Goal: Information Seeking & Learning: Learn about a topic

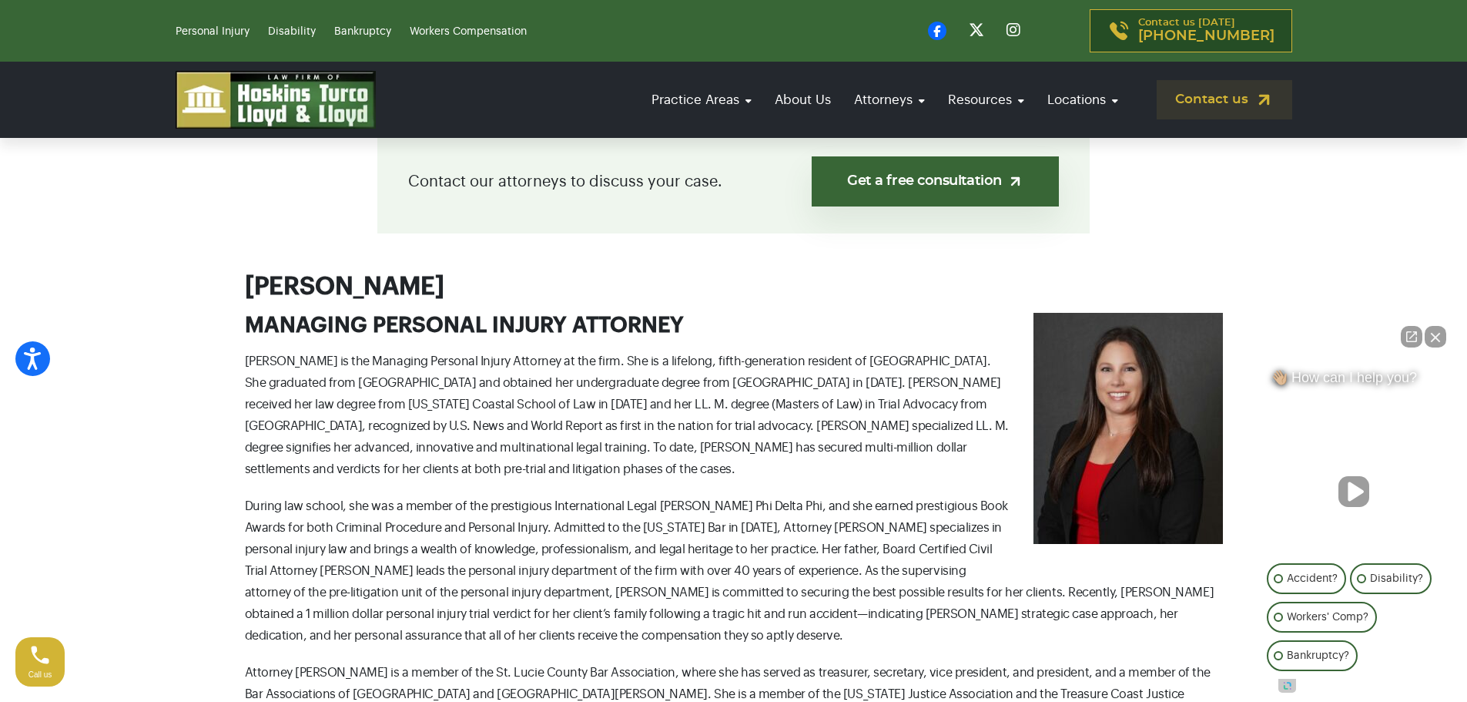
scroll to position [462, 0]
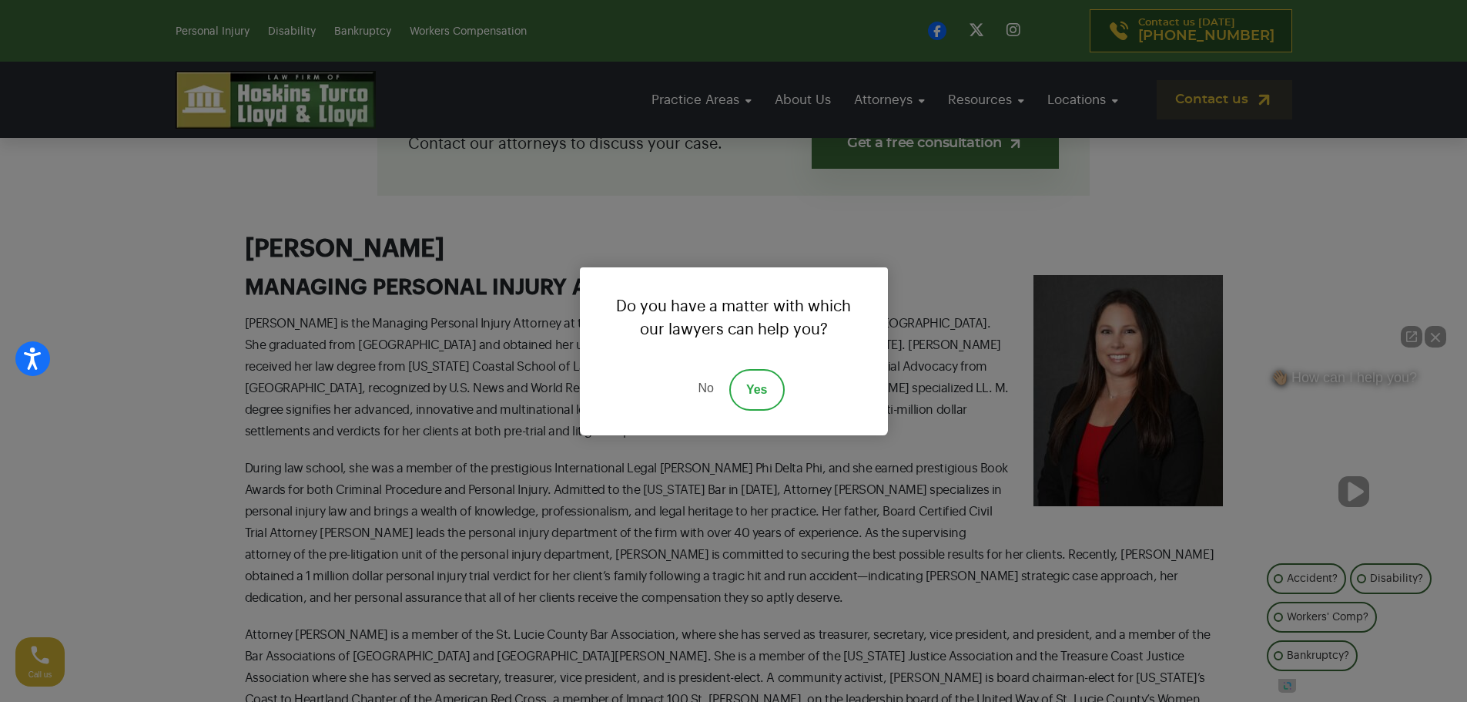
click at [709, 381] on link "No" at bounding box center [705, 390] width 46 height 42
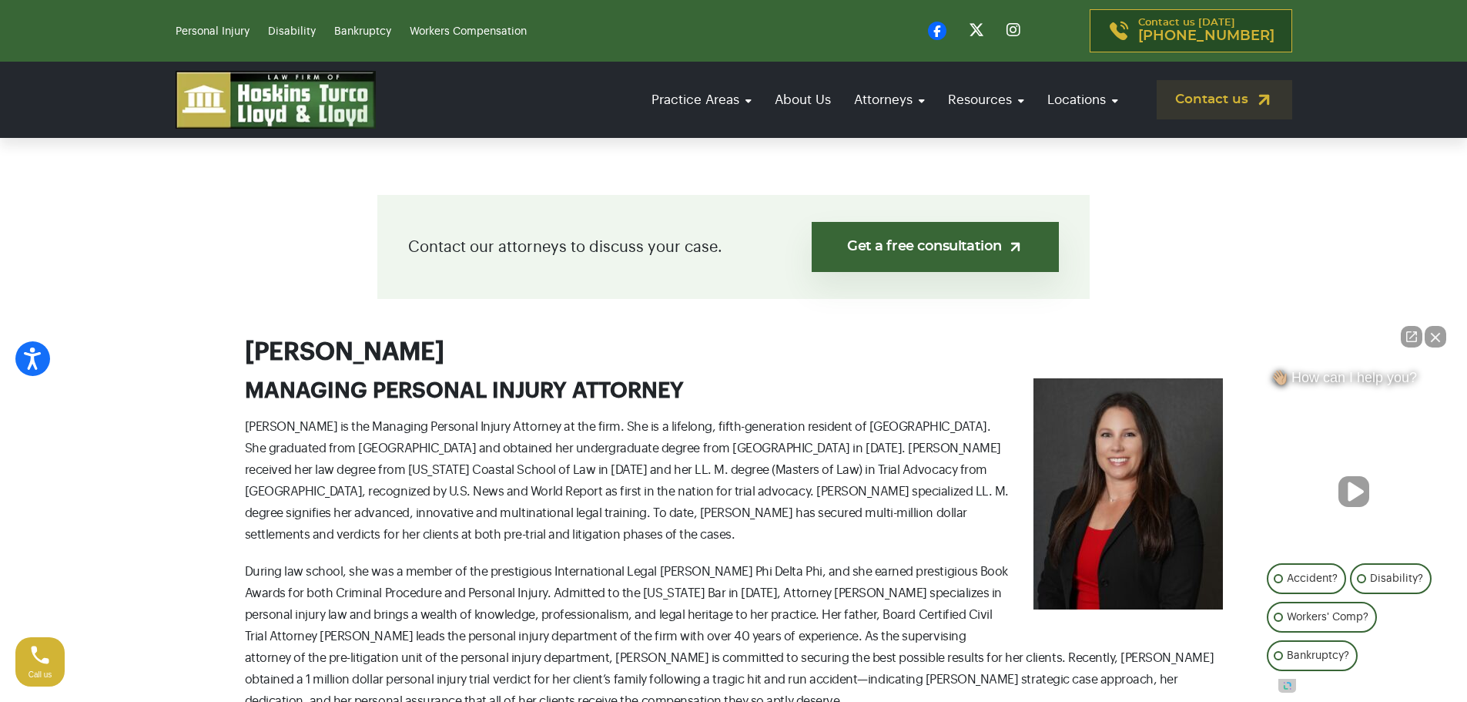
scroll to position [308, 0]
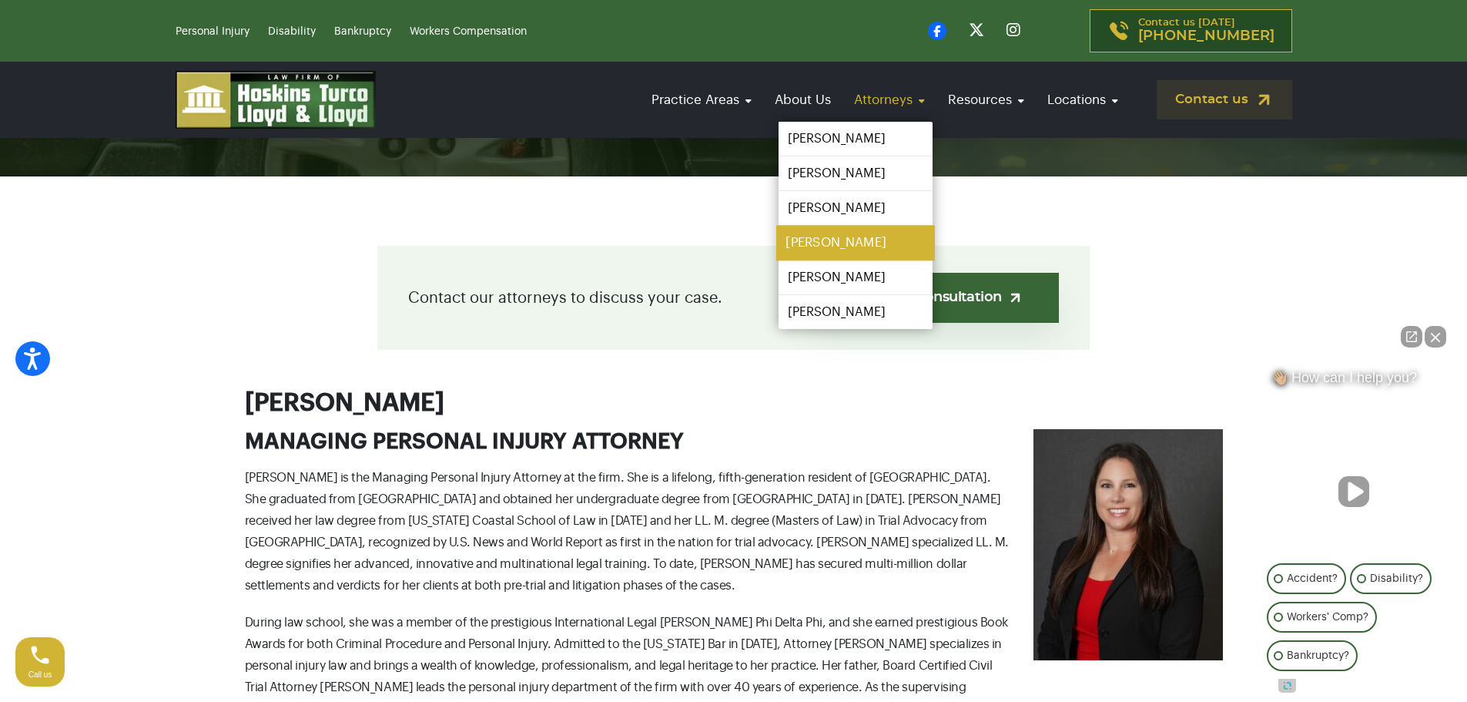
click at [838, 236] on link "[PERSON_NAME]" at bounding box center [855, 243] width 159 height 35
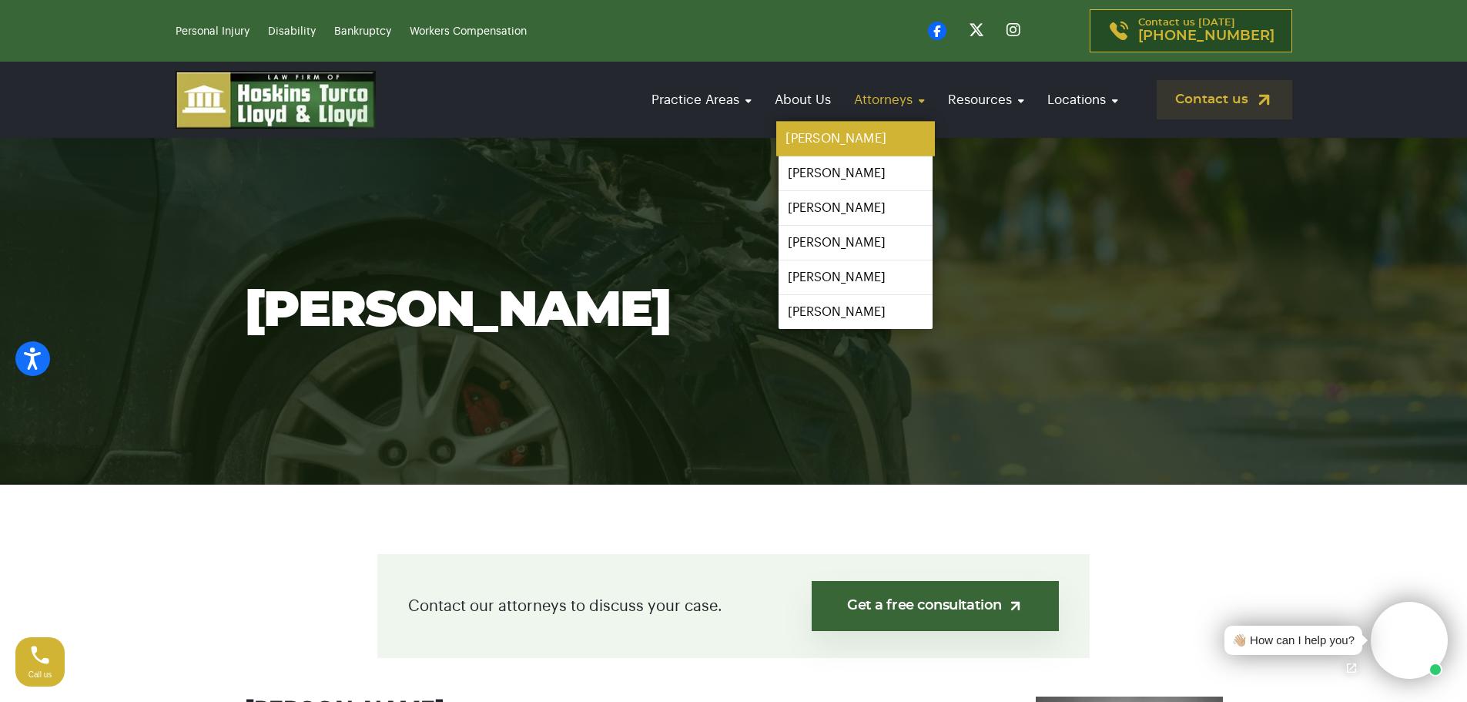
click at [842, 138] on link "[PERSON_NAME]" at bounding box center [855, 139] width 159 height 35
